Goal: Task Accomplishment & Management: Manage account settings

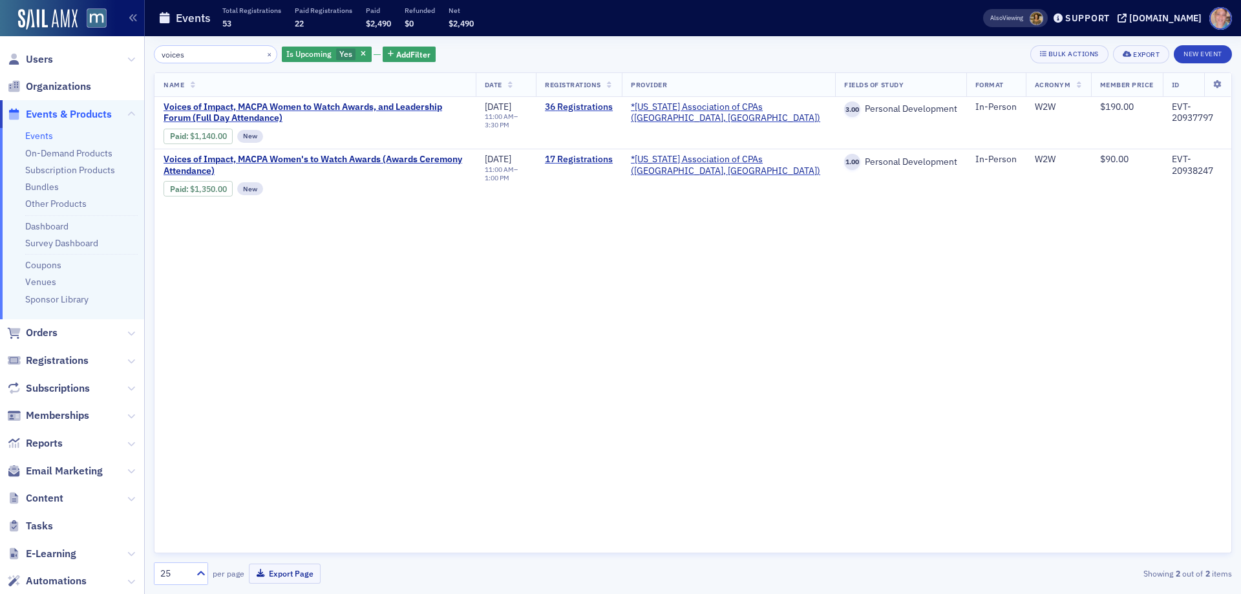
type input "voices"
click at [264, 52] on button "×" at bounding box center [270, 54] width 12 height 12
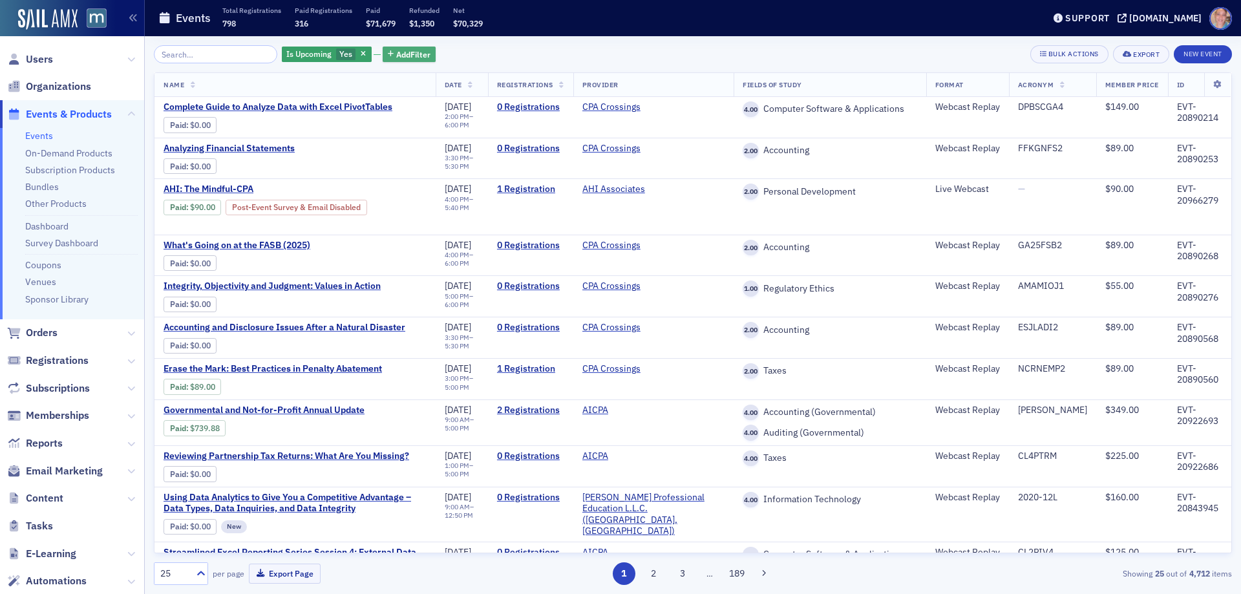
click at [398, 51] on span "Add Filter" at bounding box center [413, 54] width 34 height 12
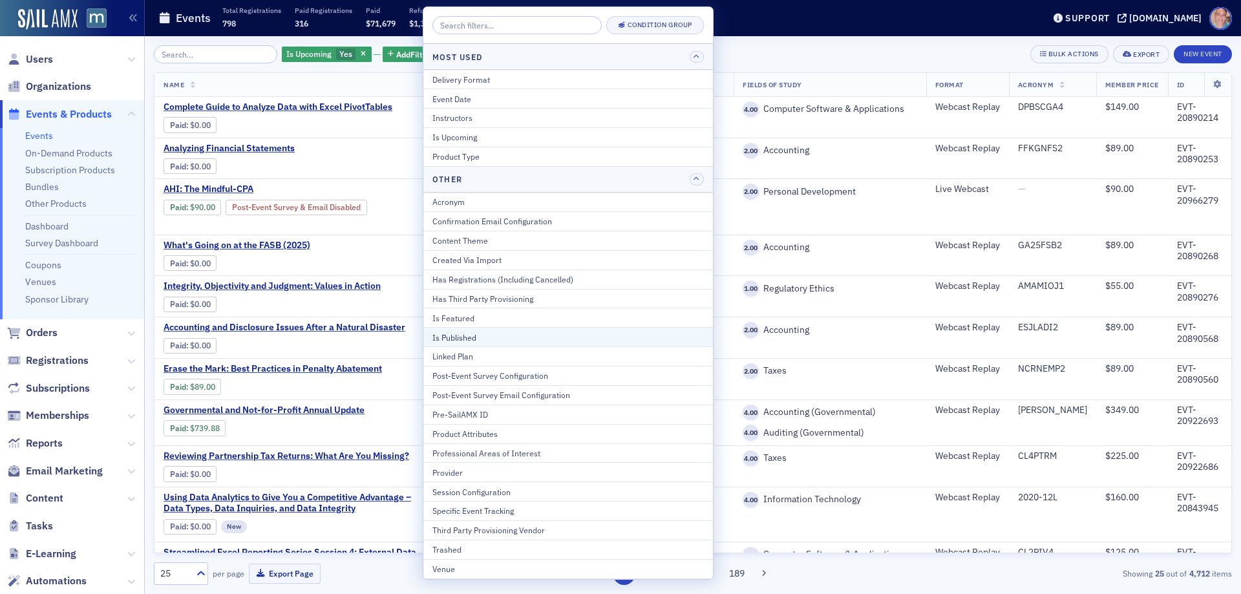
click at [501, 342] on div "Is Published" at bounding box center [567, 337] width 271 height 12
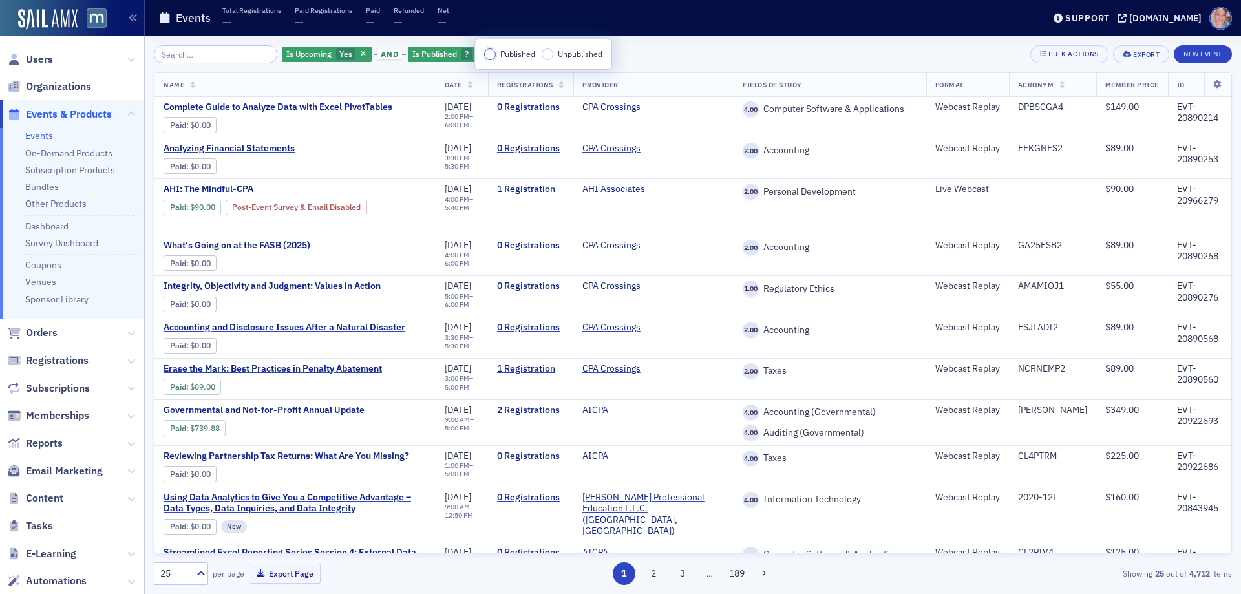
click at [493, 52] on input "Published" at bounding box center [490, 54] width 12 height 12
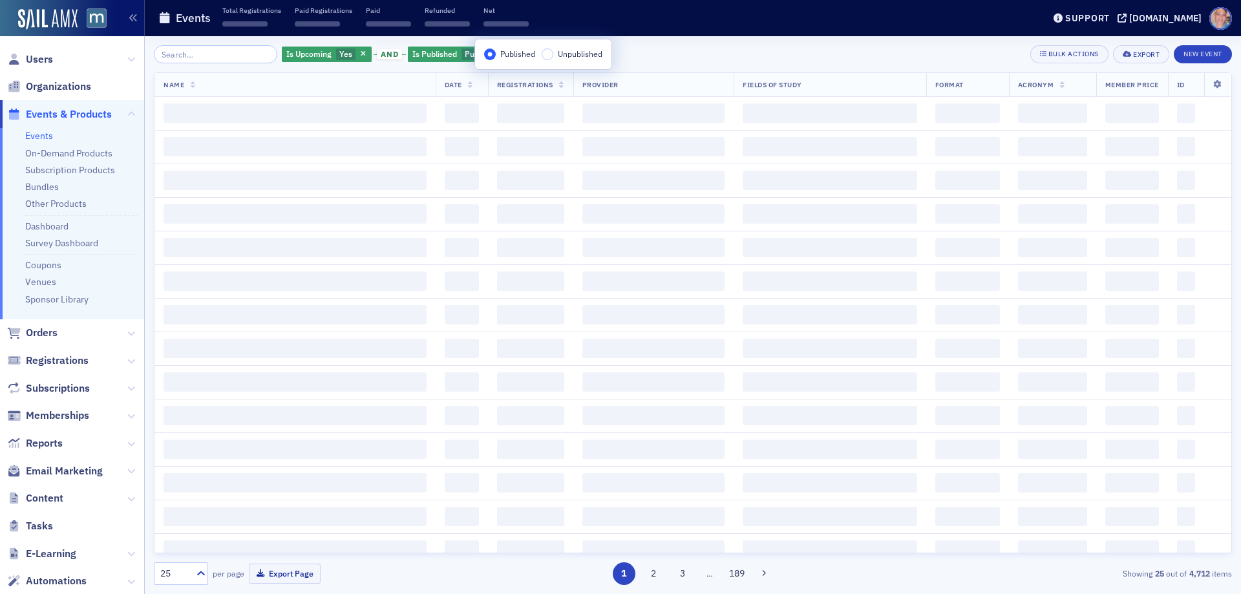
click at [680, 47] on div "Is Upcoming Yes and Is Published Published Add Filter Bulk Actions Export New E…" at bounding box center [693, 54] width 1078 height 18
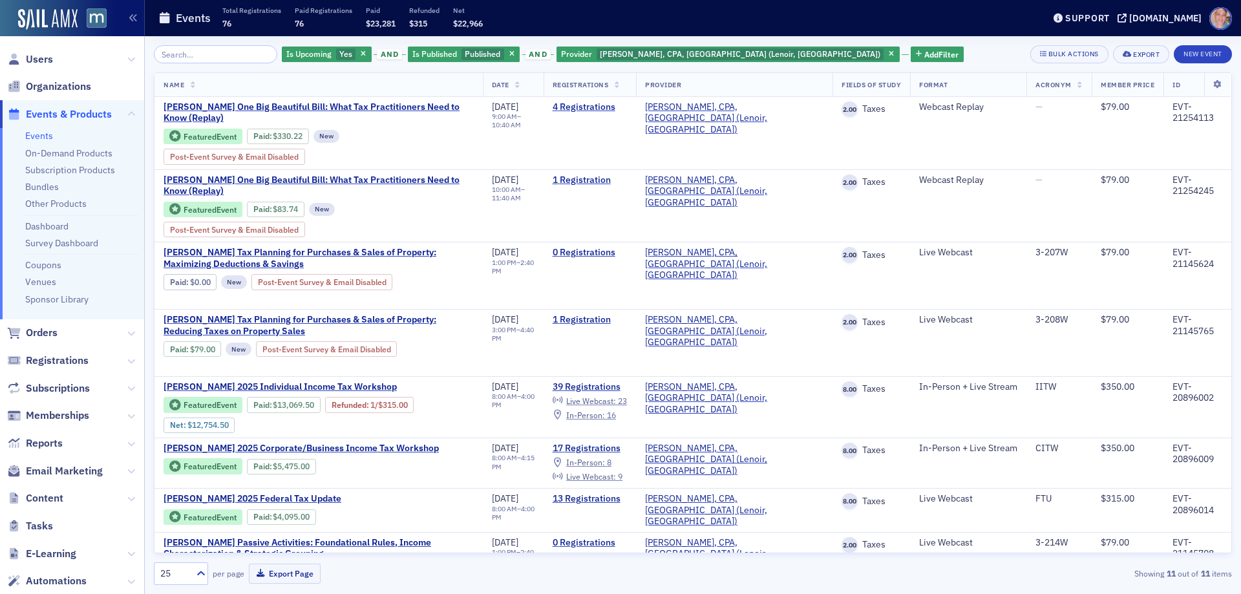
scroll to position [147, 0]
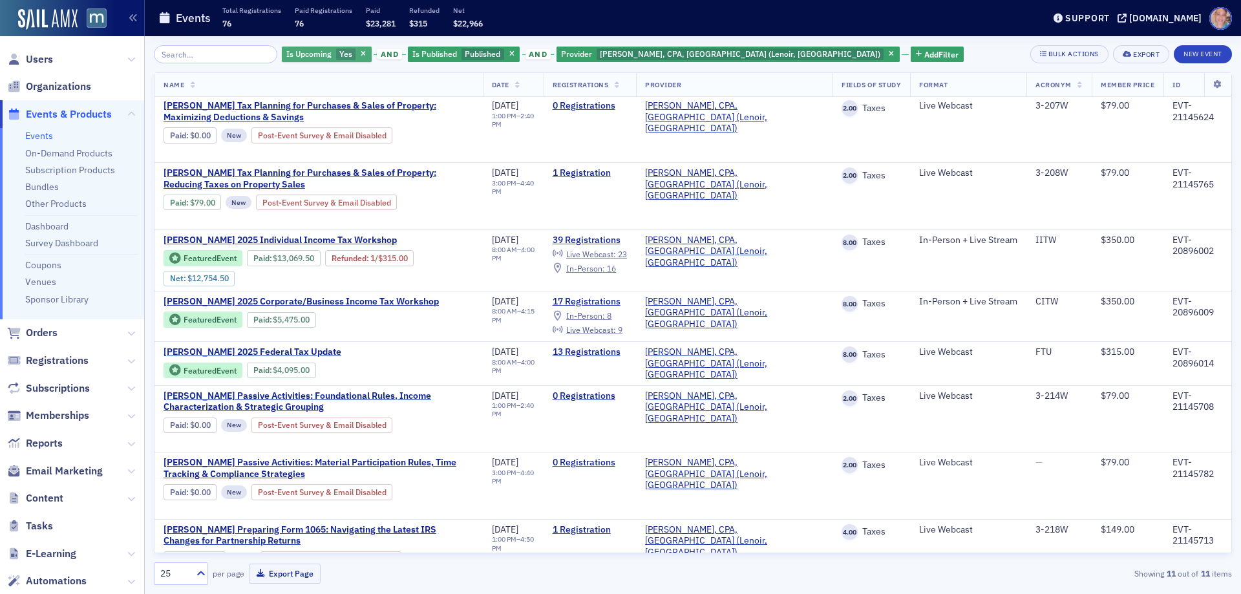
click at [336, 56] on span "Yes" at bounding box center [346, 54] width 20 height 12
click at [408, 58] on input "No" at bounding box center [407, 54] width 12 height 12
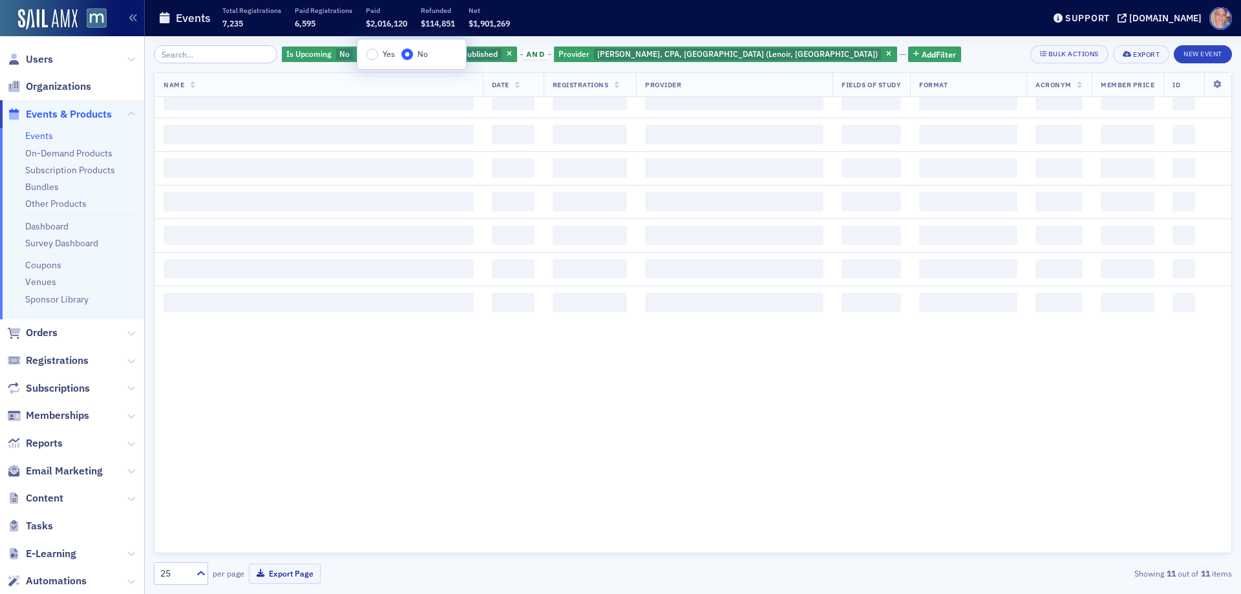
click at [883, 52] on span "button" at bounding box center [889, 54] width 12 height 12
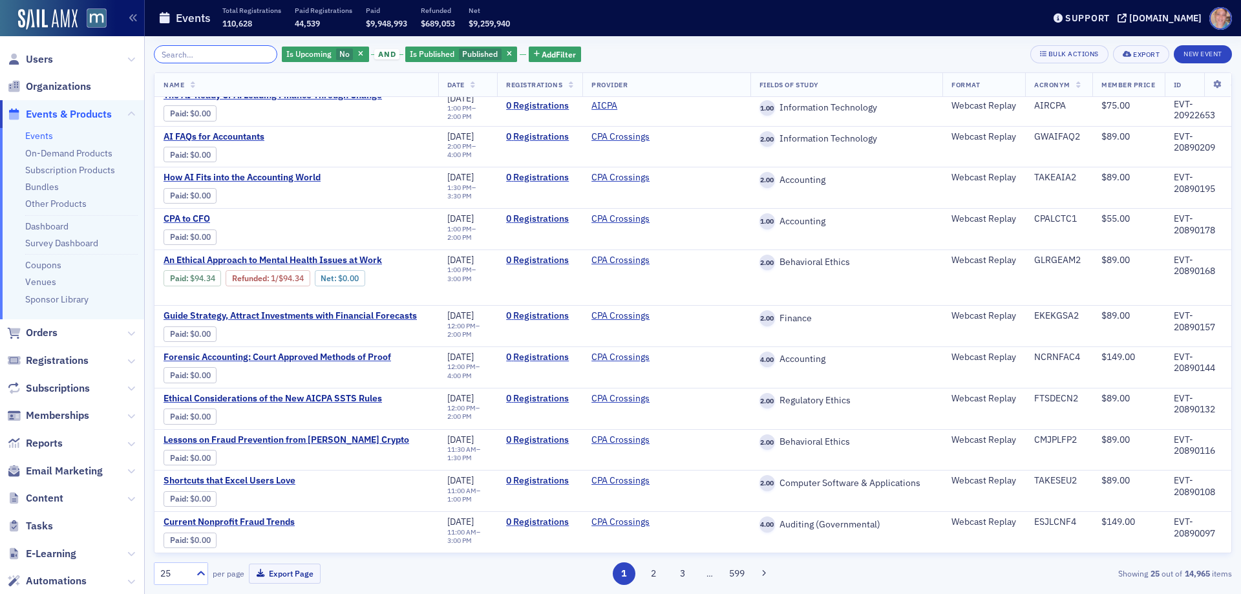
click at [216, 50] on input "search" at bounding box center [215, 54] width 123 height 18
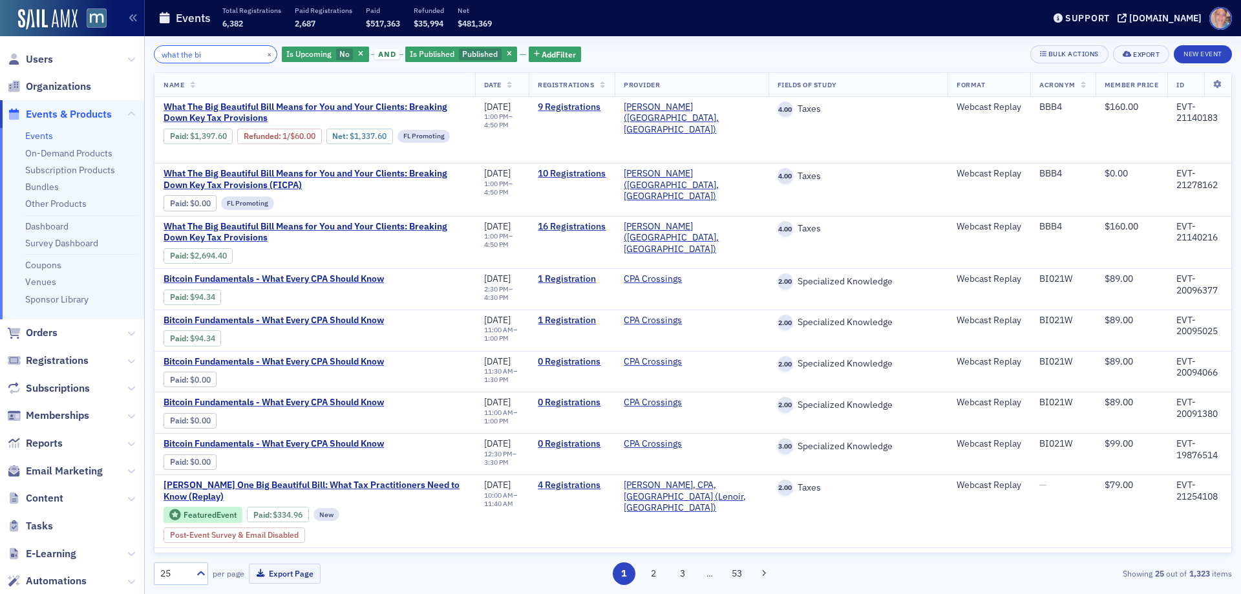
type input "what the bi"
click at [63, 299] on link "Sponsor Library" at bounding box center [56, 299] width 63 height 12
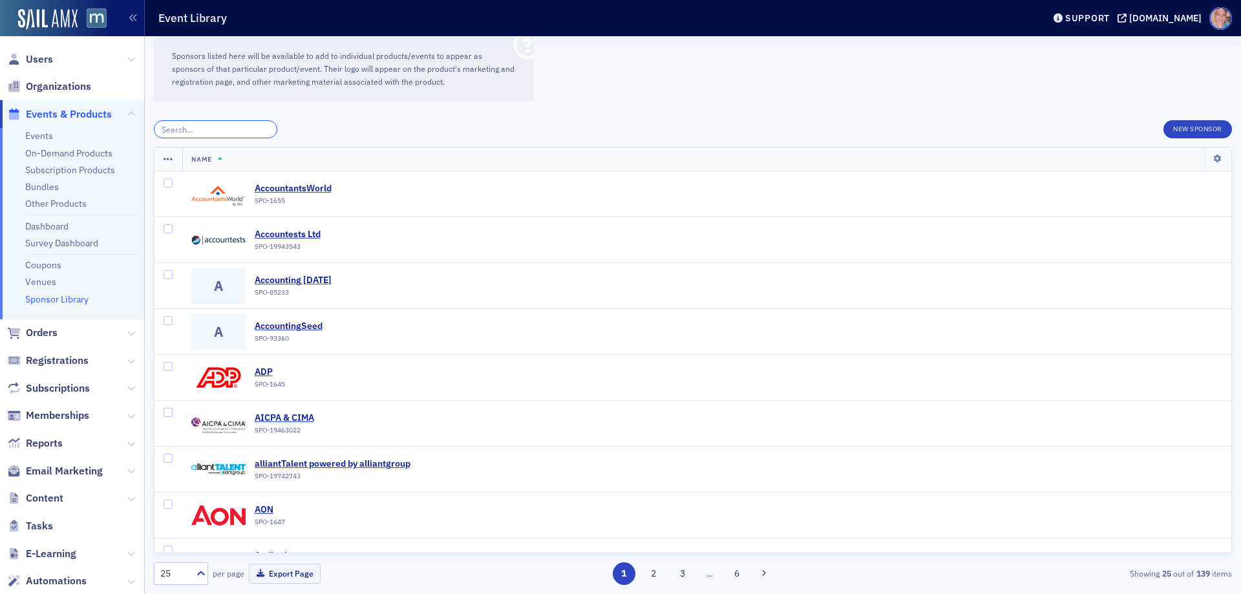
click at [193, 123] on input "search" at bounding box center [215, 129] width 123 height 18
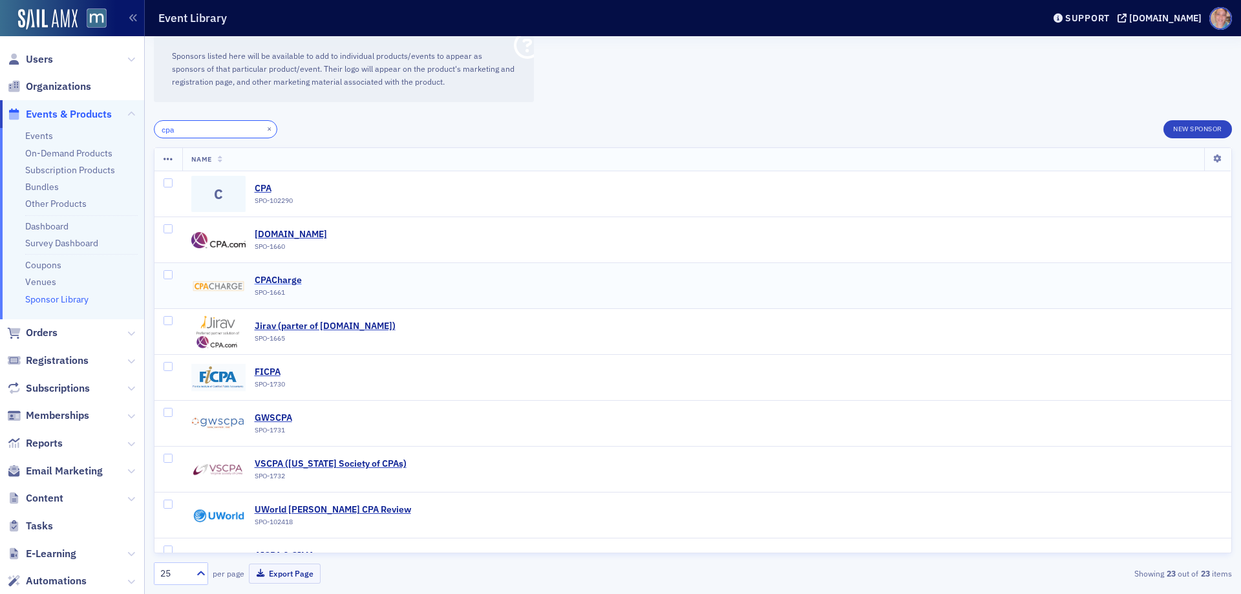
type input "cpa"
click at [272, 280] on div "CPACharge" at bounding box center [278, 281] width 47 height 12
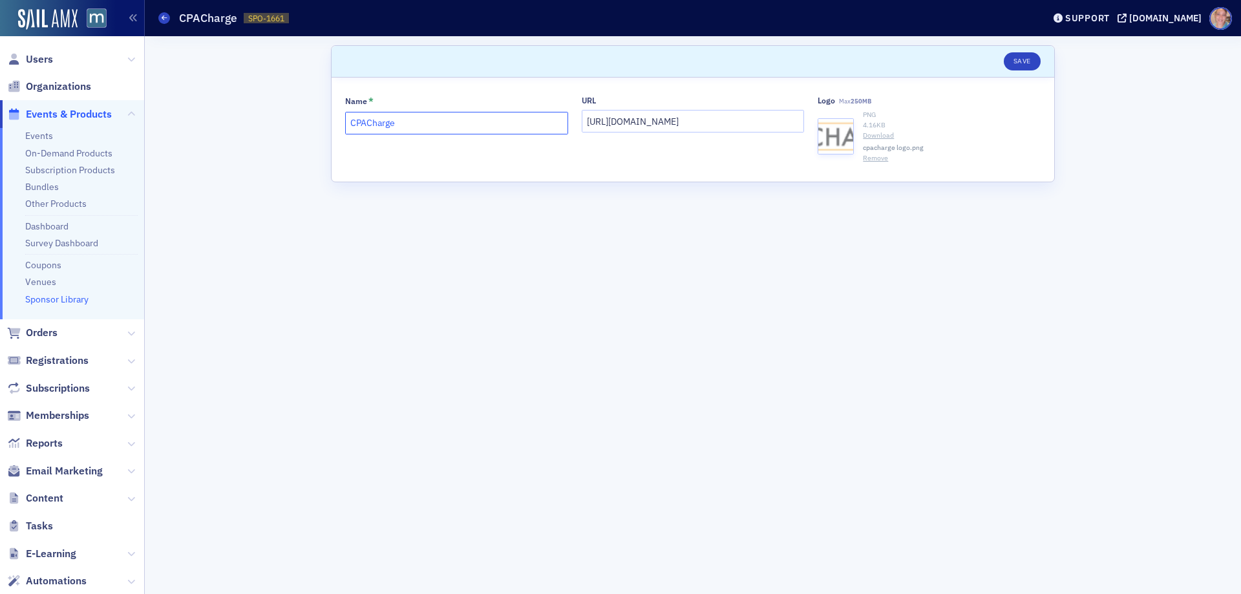
click at [347, 123] on input "CPACharge" at bounding box center [456, 123] width 223 height 23
type input "8am CPACharge"
click at [839, 136] on icon "button" at bounding box center [836, 137] width 12 height 12
click at [1024, 62] on button "Save" at bounding box center [1021, 61] width 37 height 18
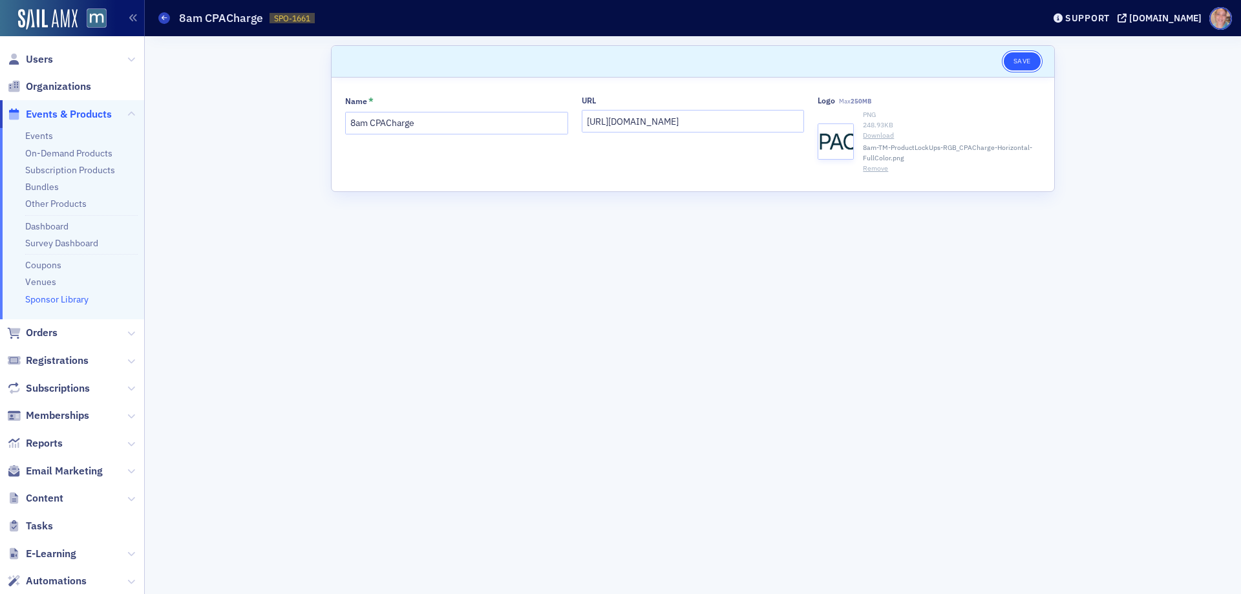
click at [1021, 58] on button "Save" at bounding box center [1021, 61] width 37 height 18
click at [1023, 58] on button "Save" at bounding box center [1021, 61] width 37 height 18
click at [1014, 63] on button "Save" at bounding box center [1021, 61] width 37 height 18
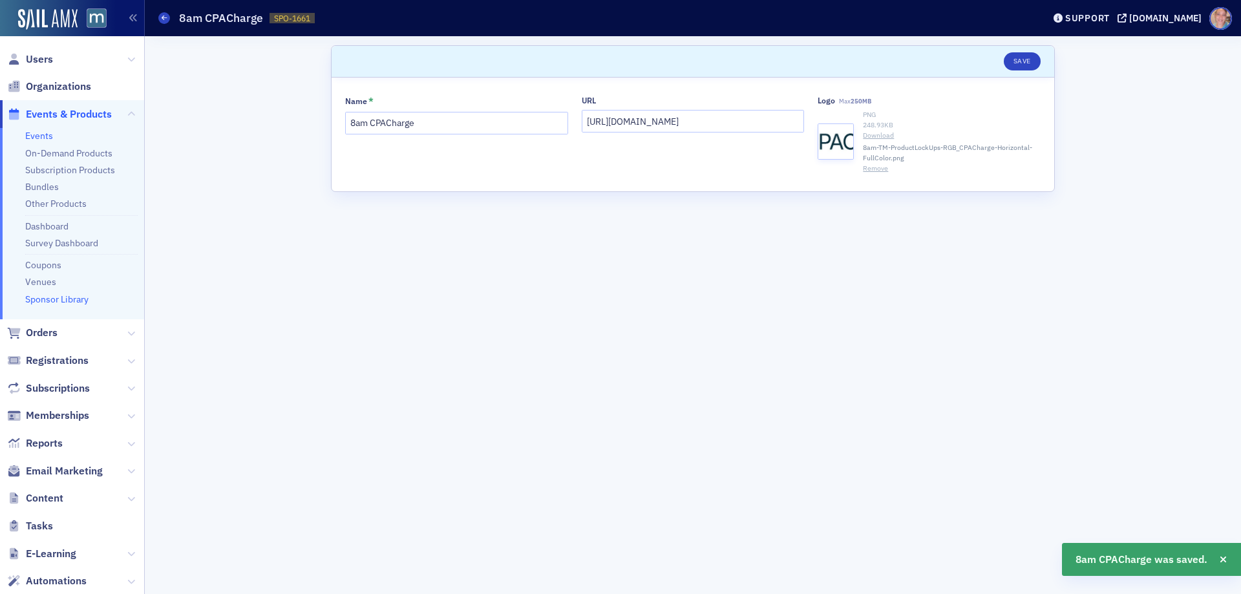
click at [42, 132] on link "Events" at bounding box center [39, 136] width 28 height 12
